Goal: Obtain resource: Download file/media

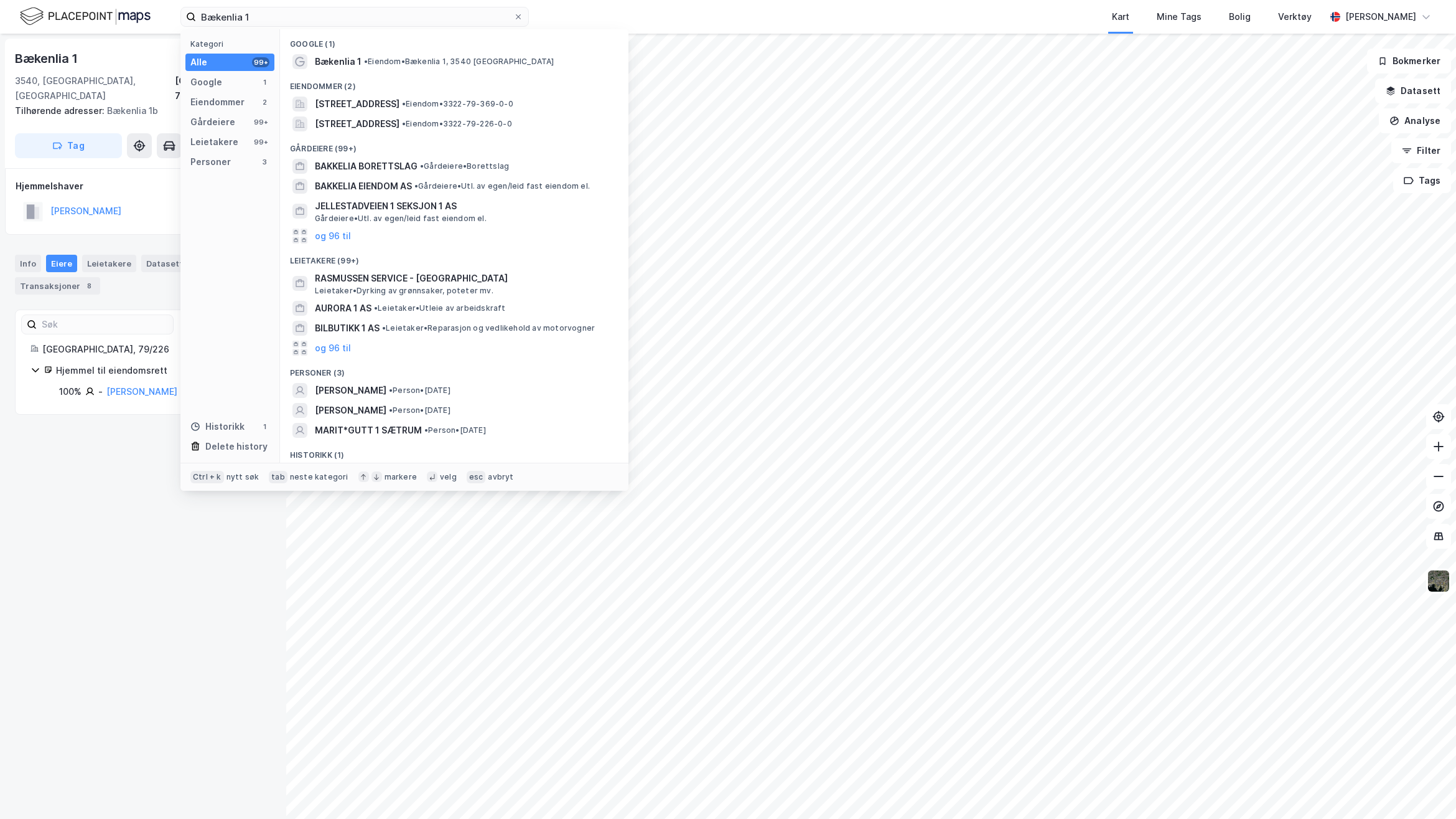
click at [123, 8] on div "Bækenlia 1 Kategori Alle 99+ Google 1 Eiendommer 2 Gårdeiere 99+ Leietakere 99+…" at bounding box center [728, 16] width 1456 height 33
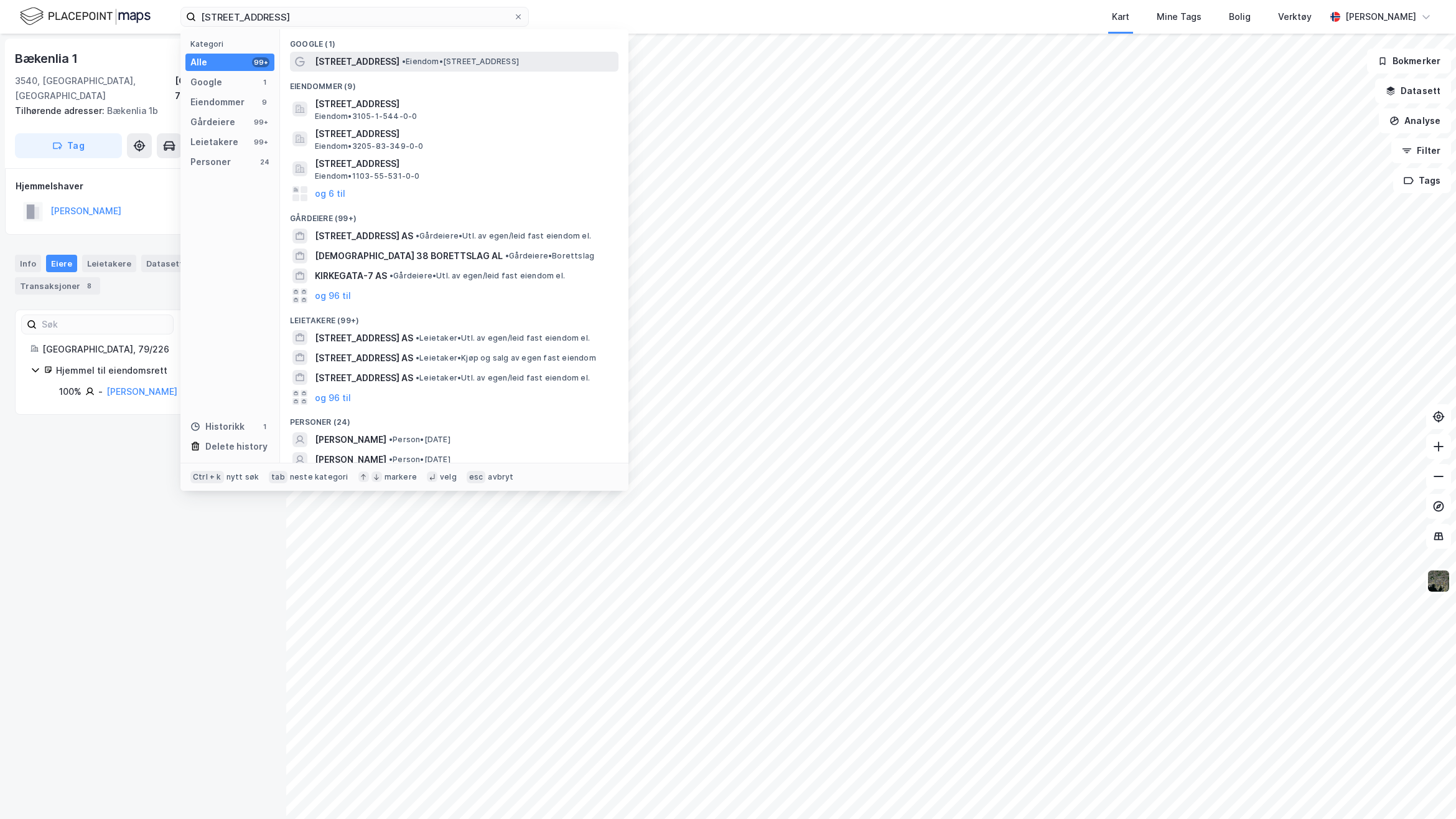
click at [402, 57] on span "• Eiendom • [STREET_ADDRESS]" at bounding box center [460, 61] width 117 height 10
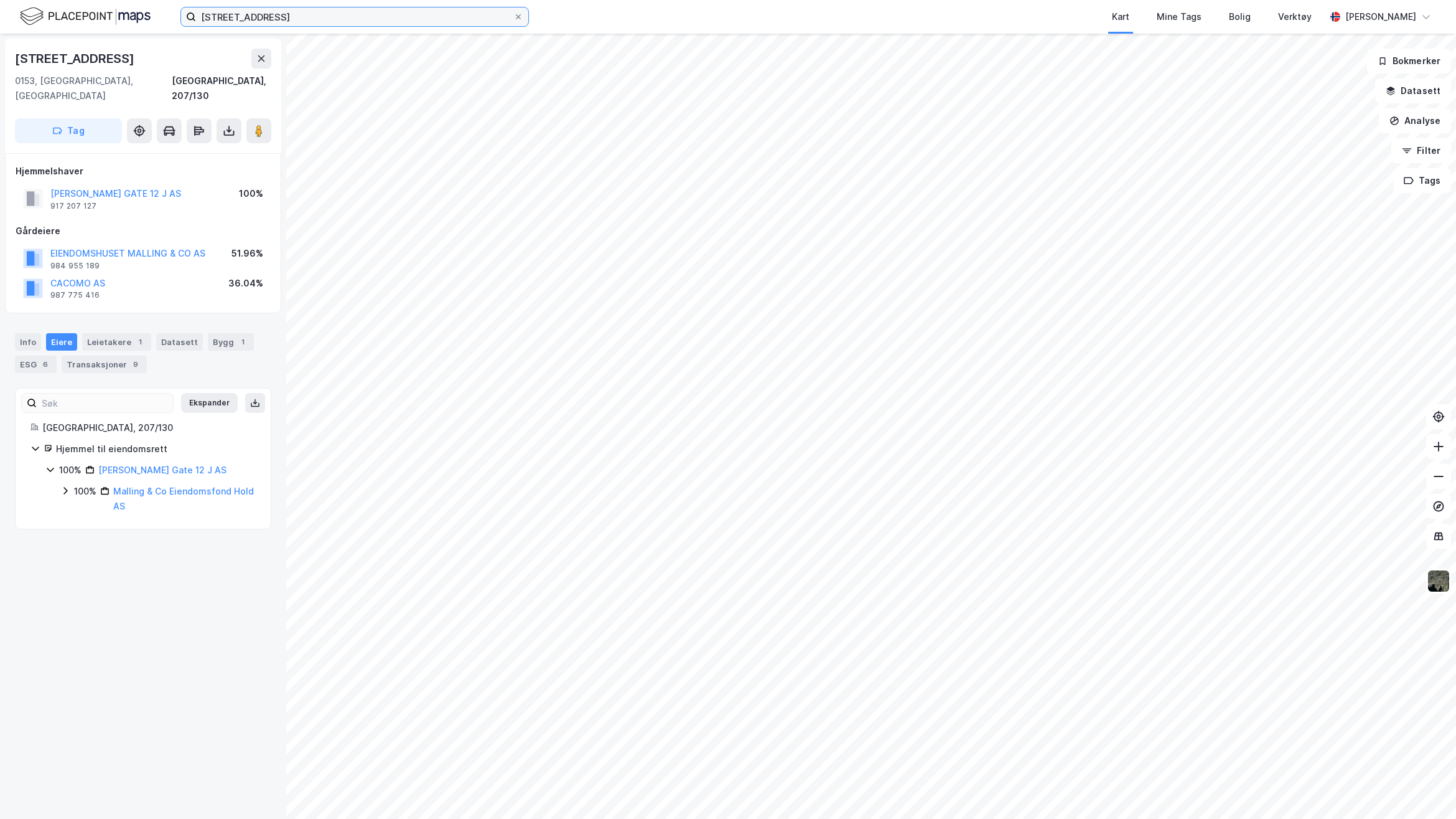
click at [337, 13] on input "[STREET_ADDRESS]" at bounding box center [355, 16] width 317 height 19
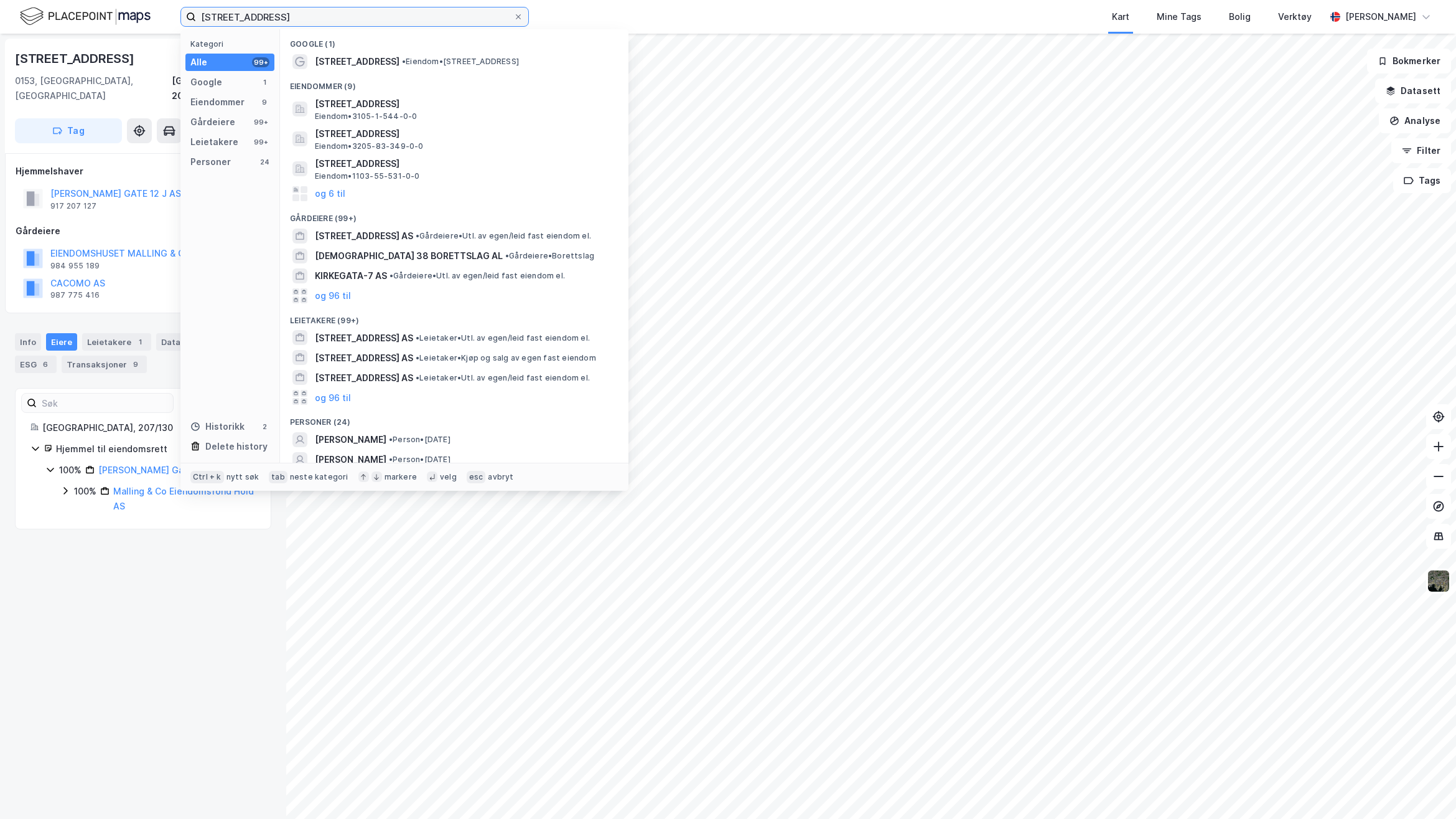
type input "[STREET_ADDRESS]"
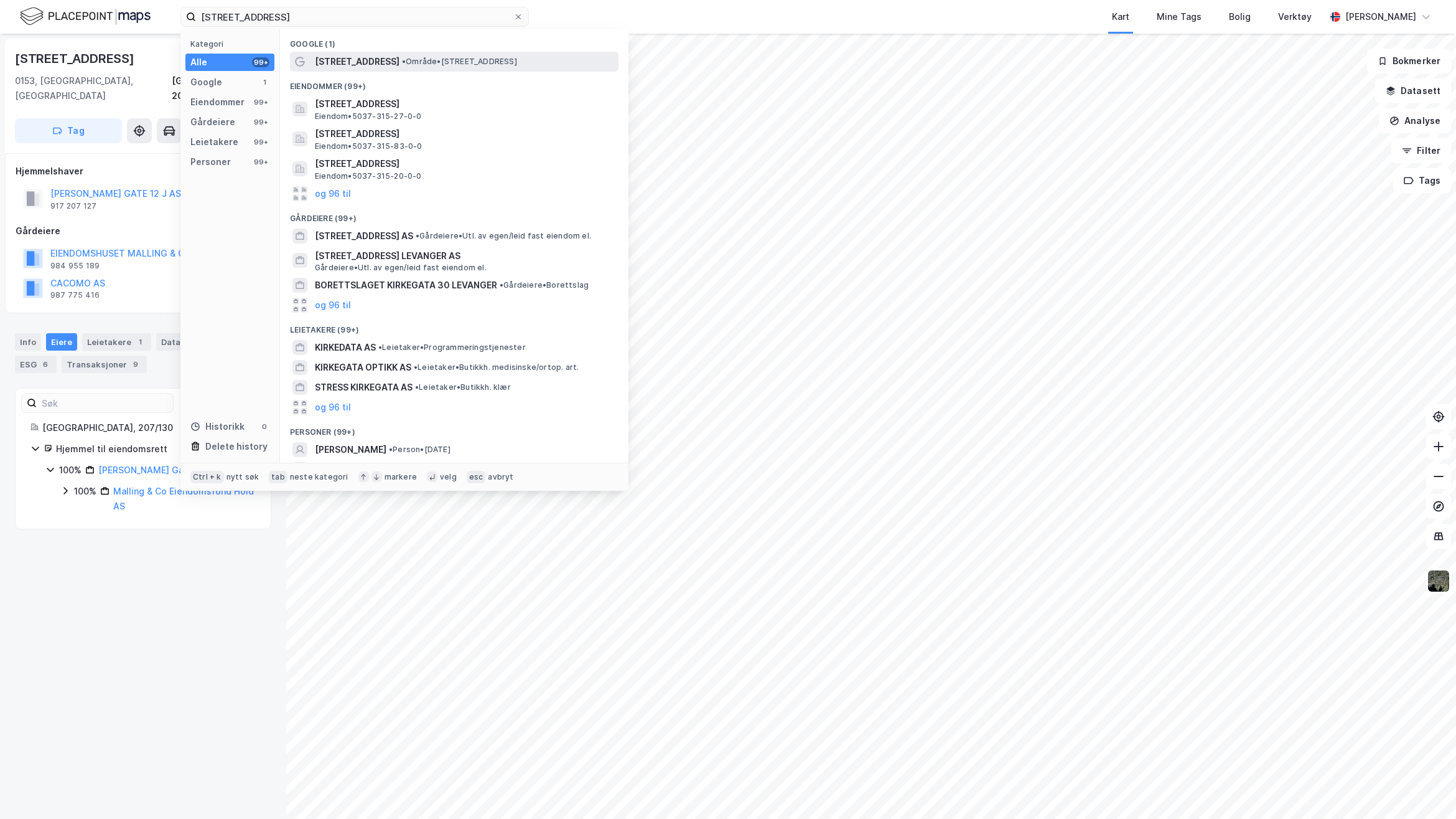
click at [359, 63] on span "[STREET_ADDRESS]" at bounding box center [357, 61] width 84 height 15
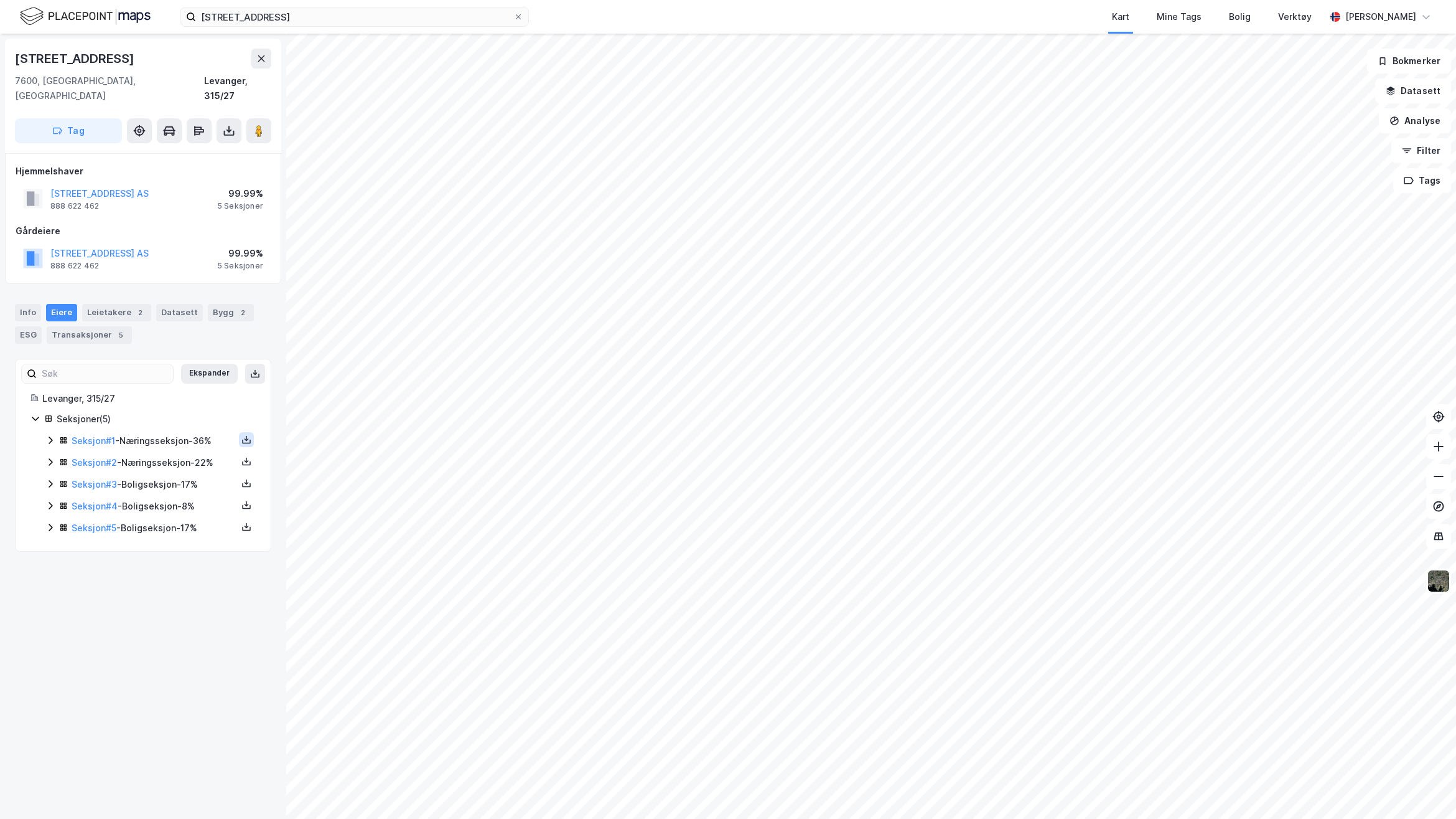
click at [239, 432] on button at bounding box center [247, 440] width 15 height 15
click at [182, 396] on div "Grunnbok" at bounding box center [171, 403] width 42 height 15
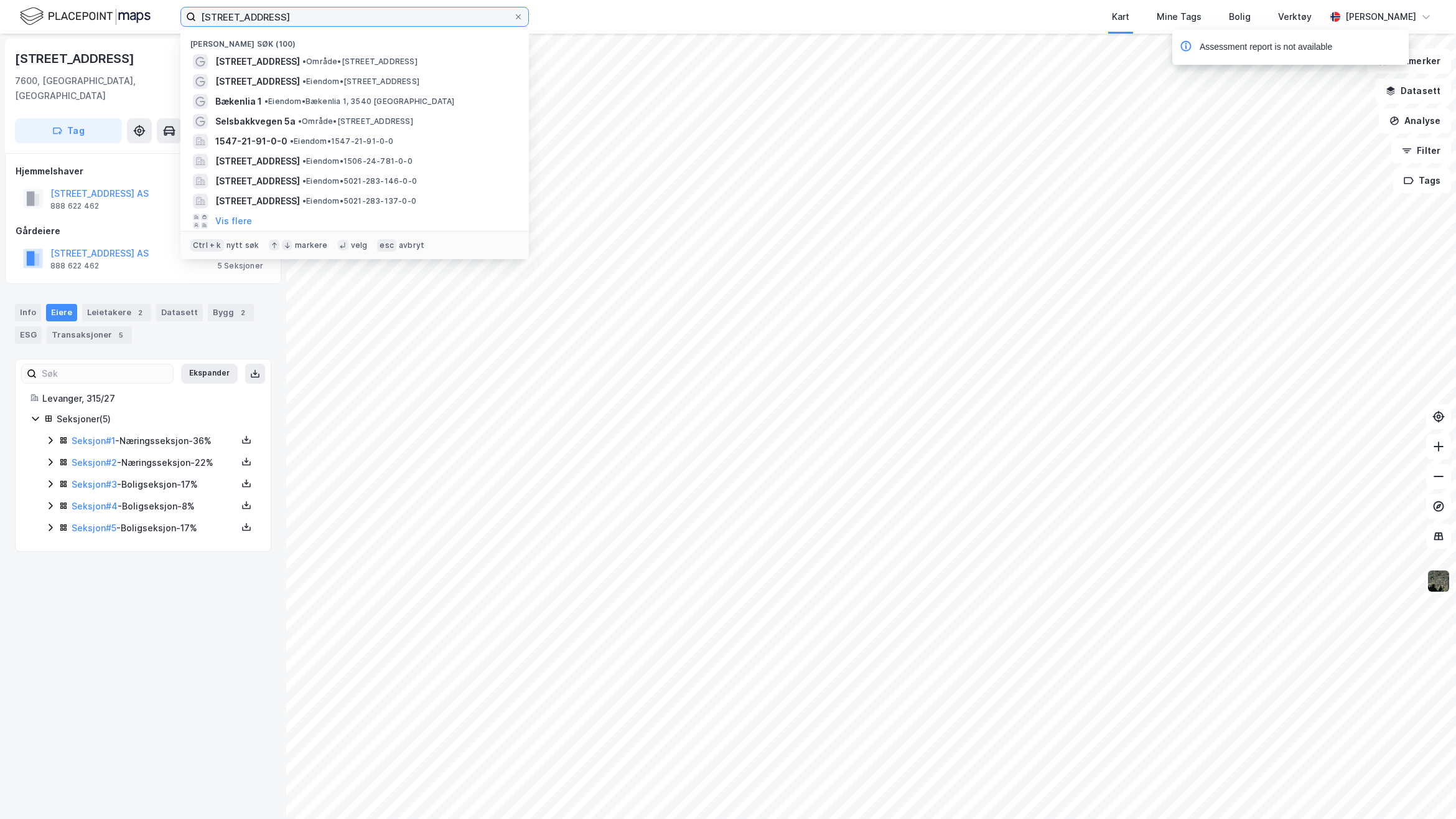
drag, startPoint x: 306, startPoint y: 14, endPoint x: 60, endPoint y: 14, distance: 246.0
click at [66, 14] on div "[STREET_ADDRESS][PERSON_NAME] søk (100) [STREET_ADDRESS] • Område • [STREET_ADD…" at bounding box center [728, 16] width 1456 height 33
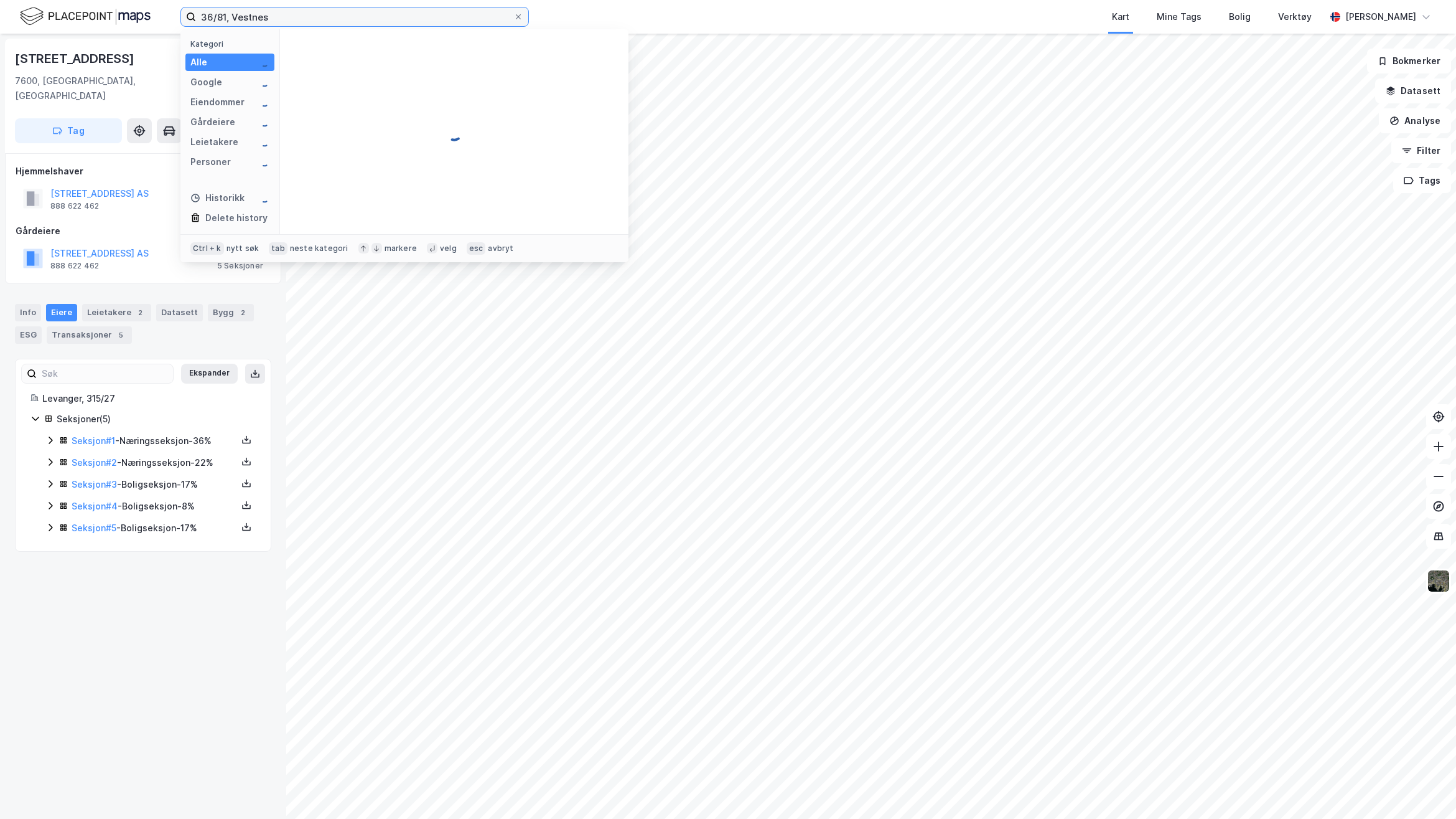
type input "36/81, Vestnes"
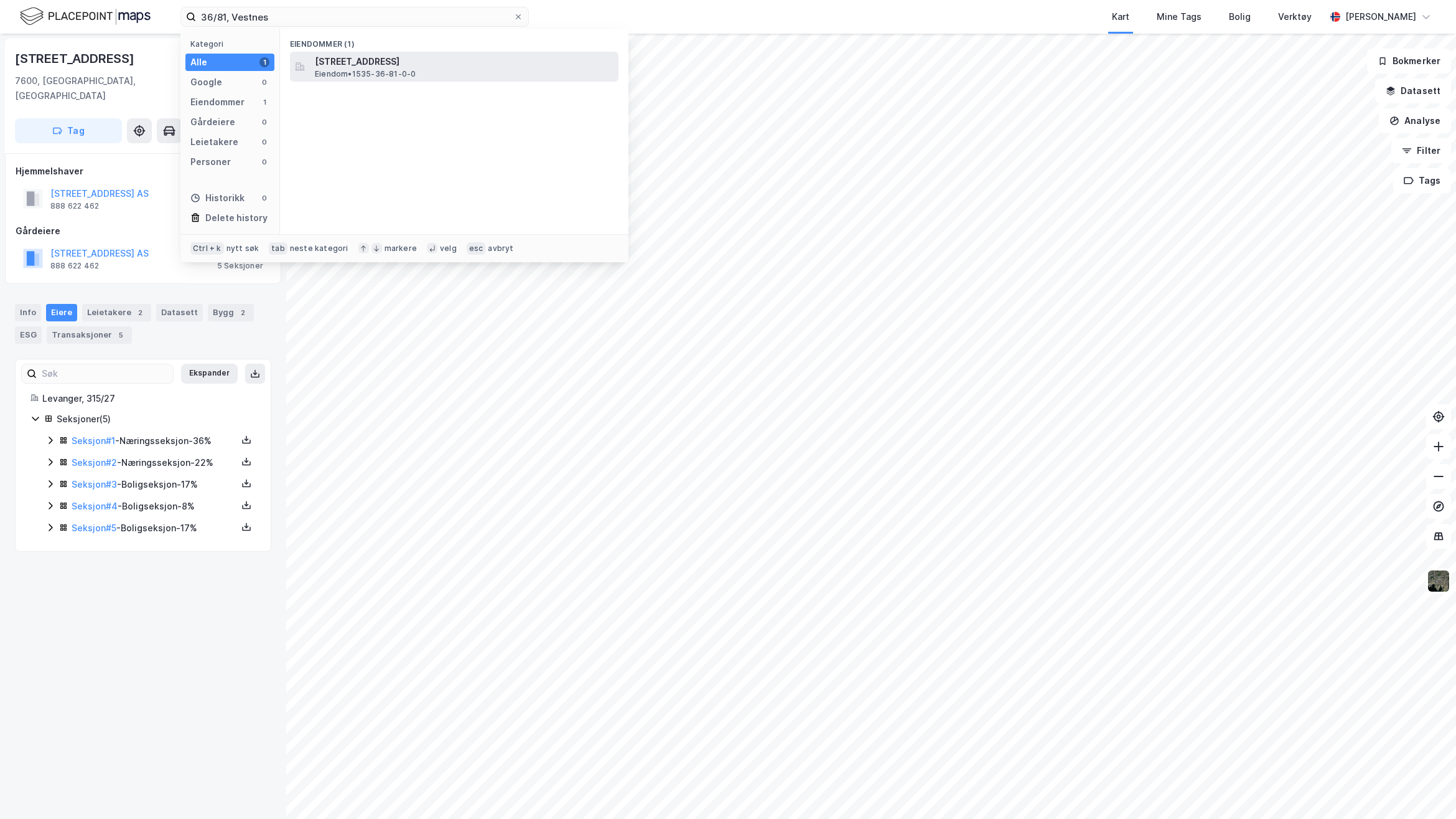
click at [381, 73] on span "Eiendom • 1535-36-81-0-0" at bounding box center [365, 74] width 100 height 10
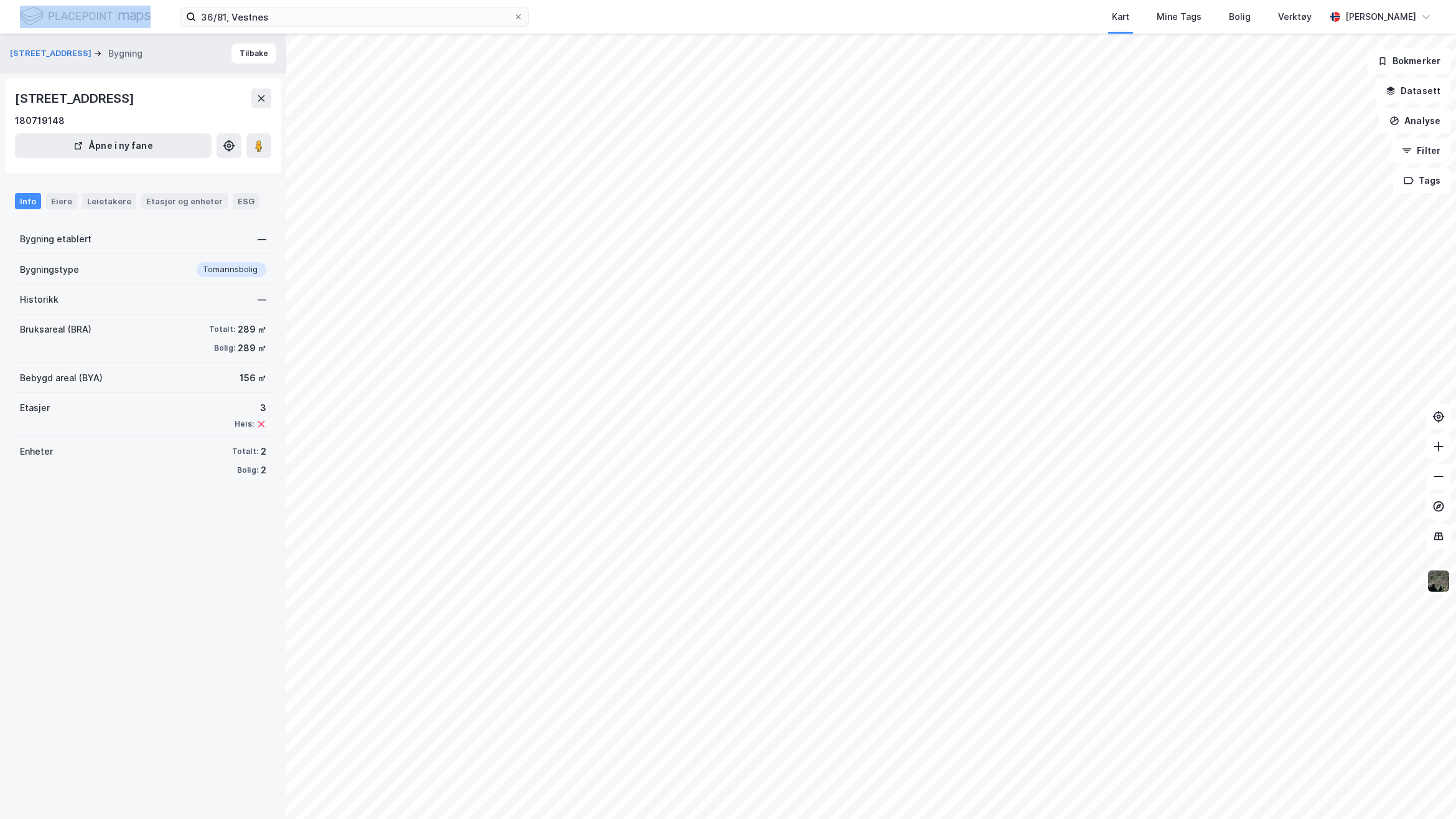
drag, startPoint x: 299, startPoint y: 28, endPoint x: 93, endPoint y: 22, distance: 206.1
click at [93, 22] on div "36/81, Vestnes Kart Mine Tags Bolig Verktøy [PERSON_NAME]" at bounding box center [728, 16] width 1456 height 33
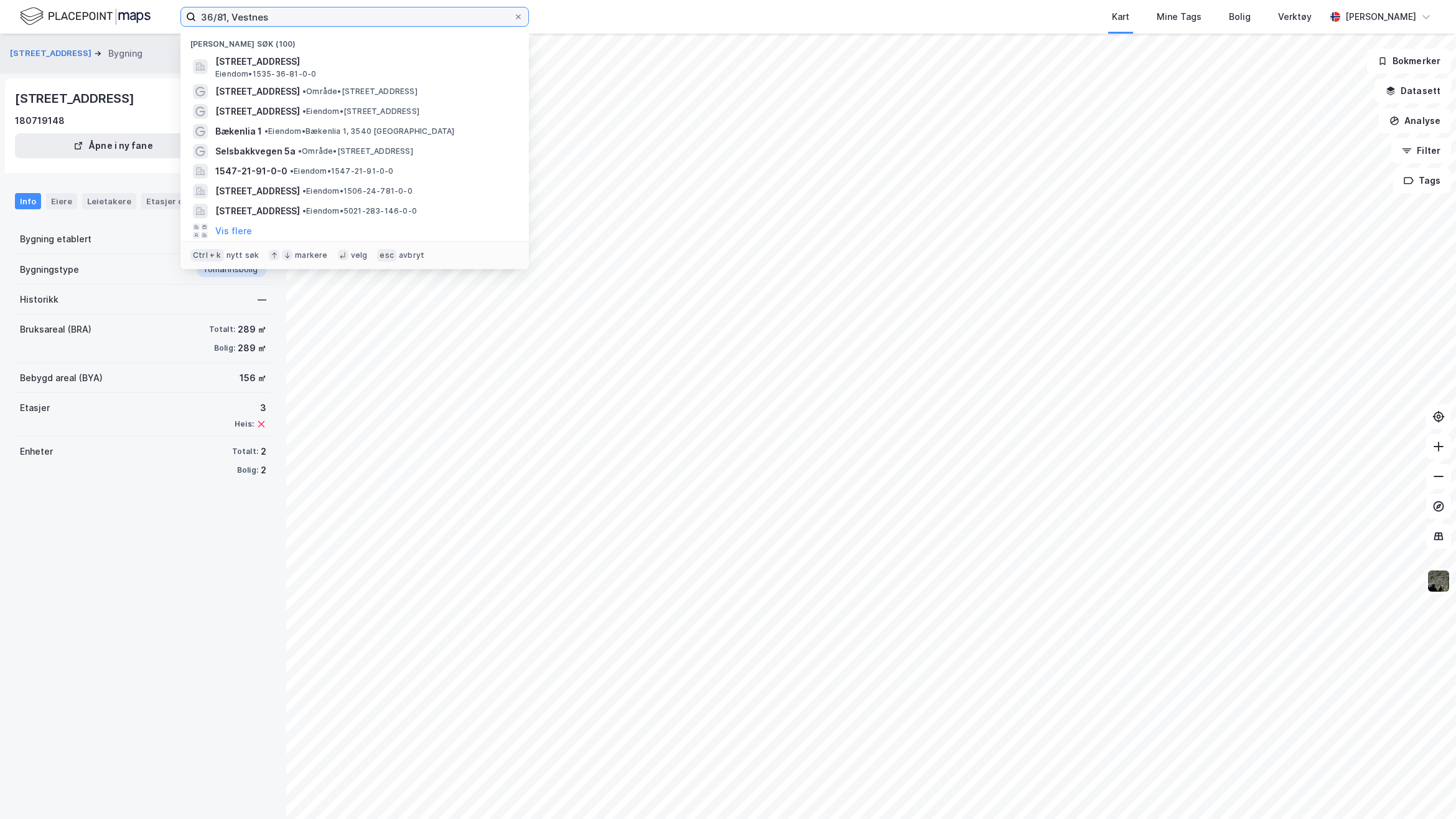
drag, startPoint x: 290, startPoint y: 13, endPoint x: 106, endPoint y: 13, distance: 184.0
click at [106, 13] on div "36/81, Vestnes Nylige søk (100) [STREET_ADDRESS], VESTNES Eiendom • 1535-36-81-…" at bounding box center [728, 16] width 1456 height 33
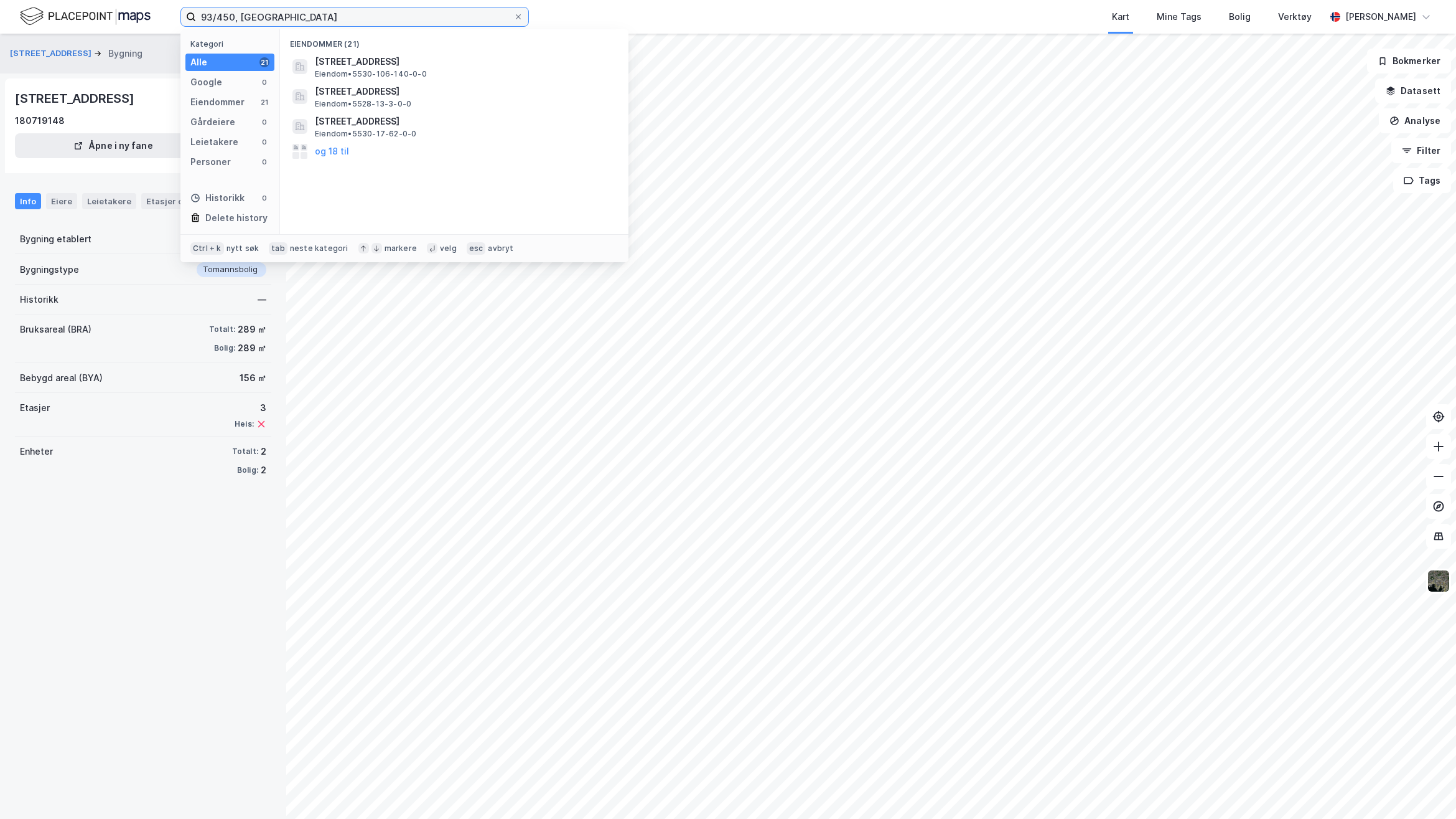
type input "93/450, [GEOGRAPHIC_DATA]"
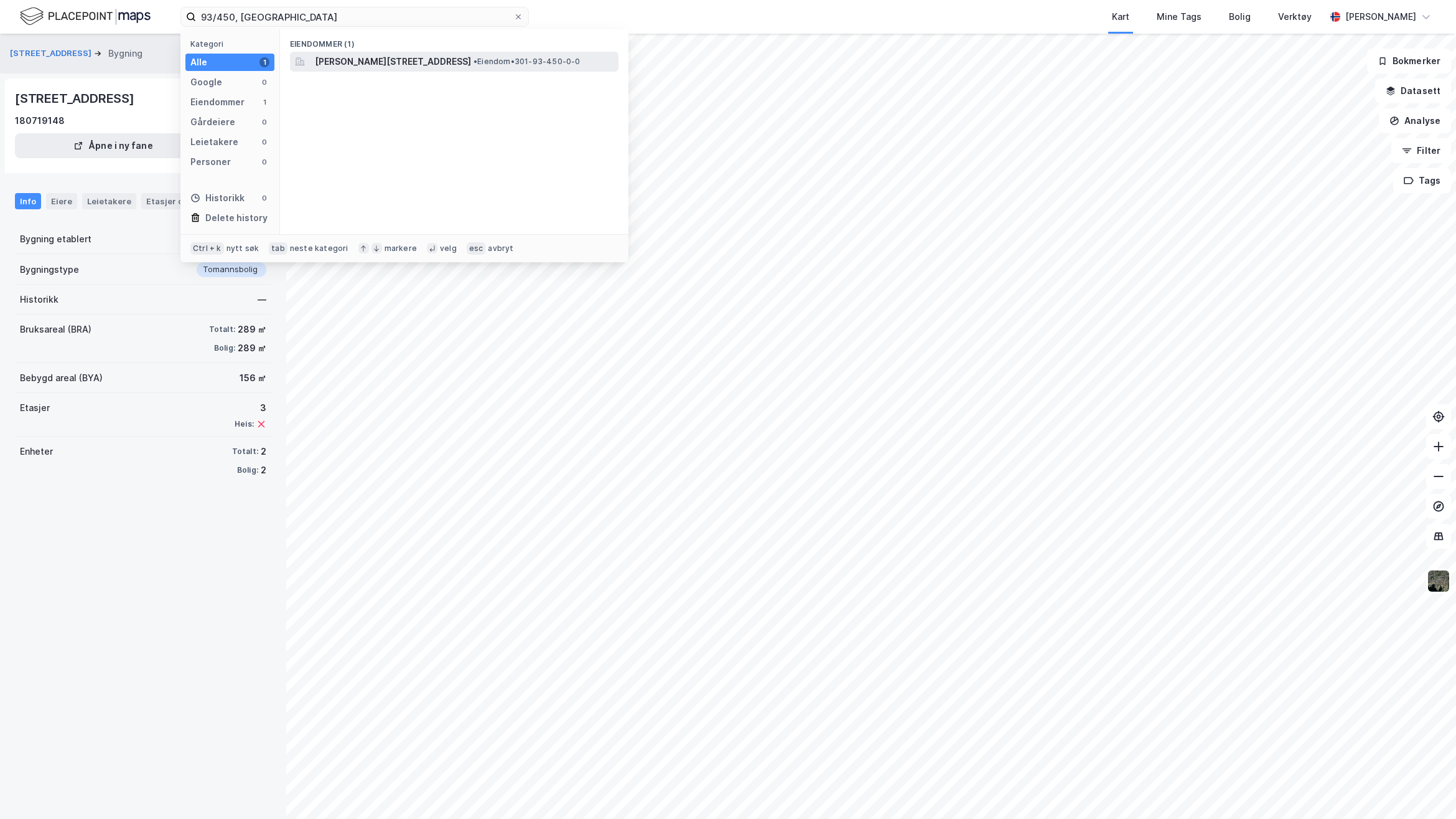
click at [471, 60] on span "[PERSON_NAME][STREET_ADDRESS]" at bounding box center [393, 61] width 156 height 15
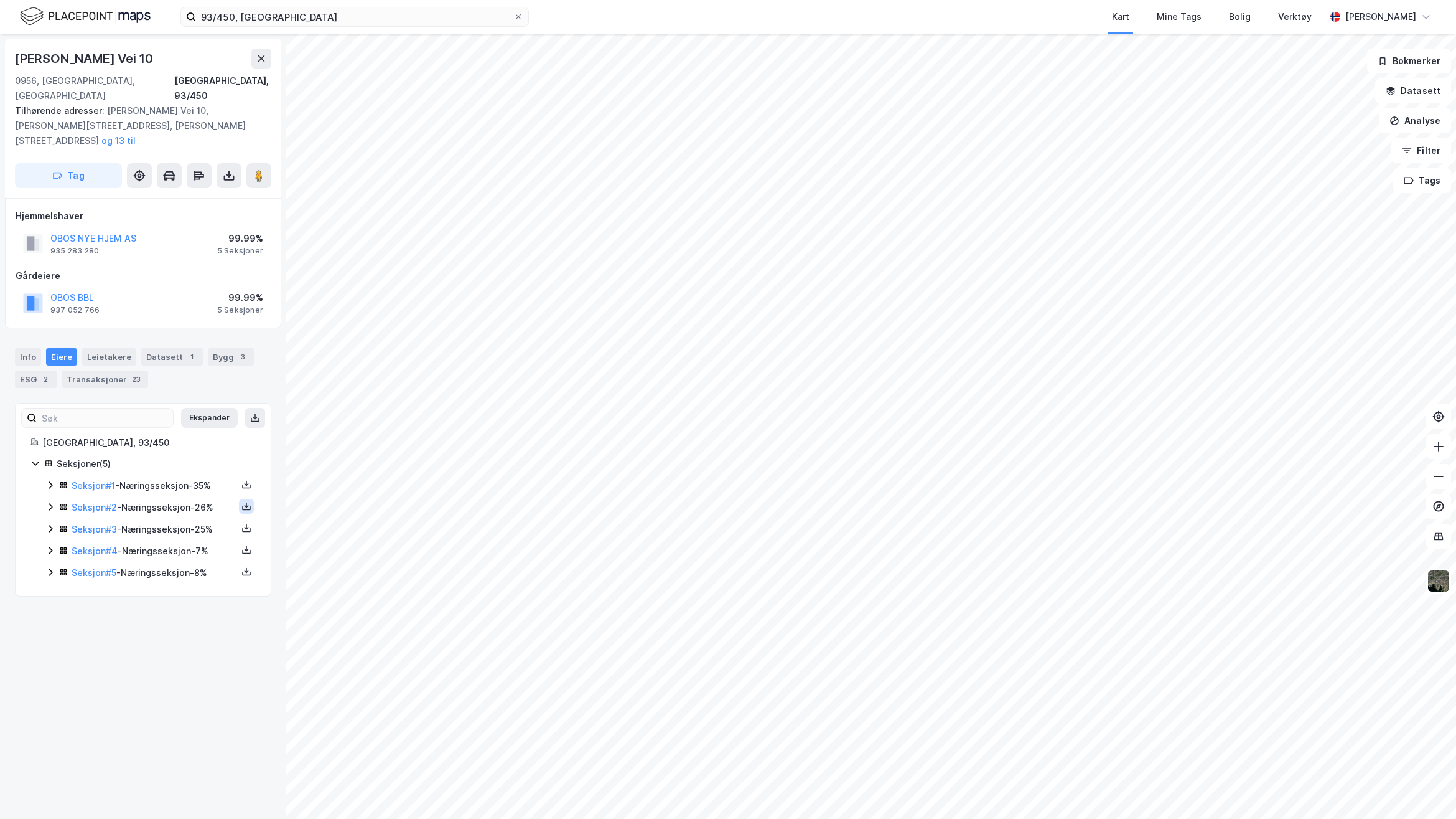
click at [239, 499] on button at bounding box center [247, 506] width 15 height 15
click at [184, 454] on div "Grunnbok" at bounding box center [178, 468] width 109 height 30
click at [241, 523] on icon at bounding box center [246, 527] width 10 height 10
click at [195, 475] on div "Grunnbok" at bounding box center [178, 490] width 109 height 30
